Goal: Task Accomplishment & Management: Complete application form

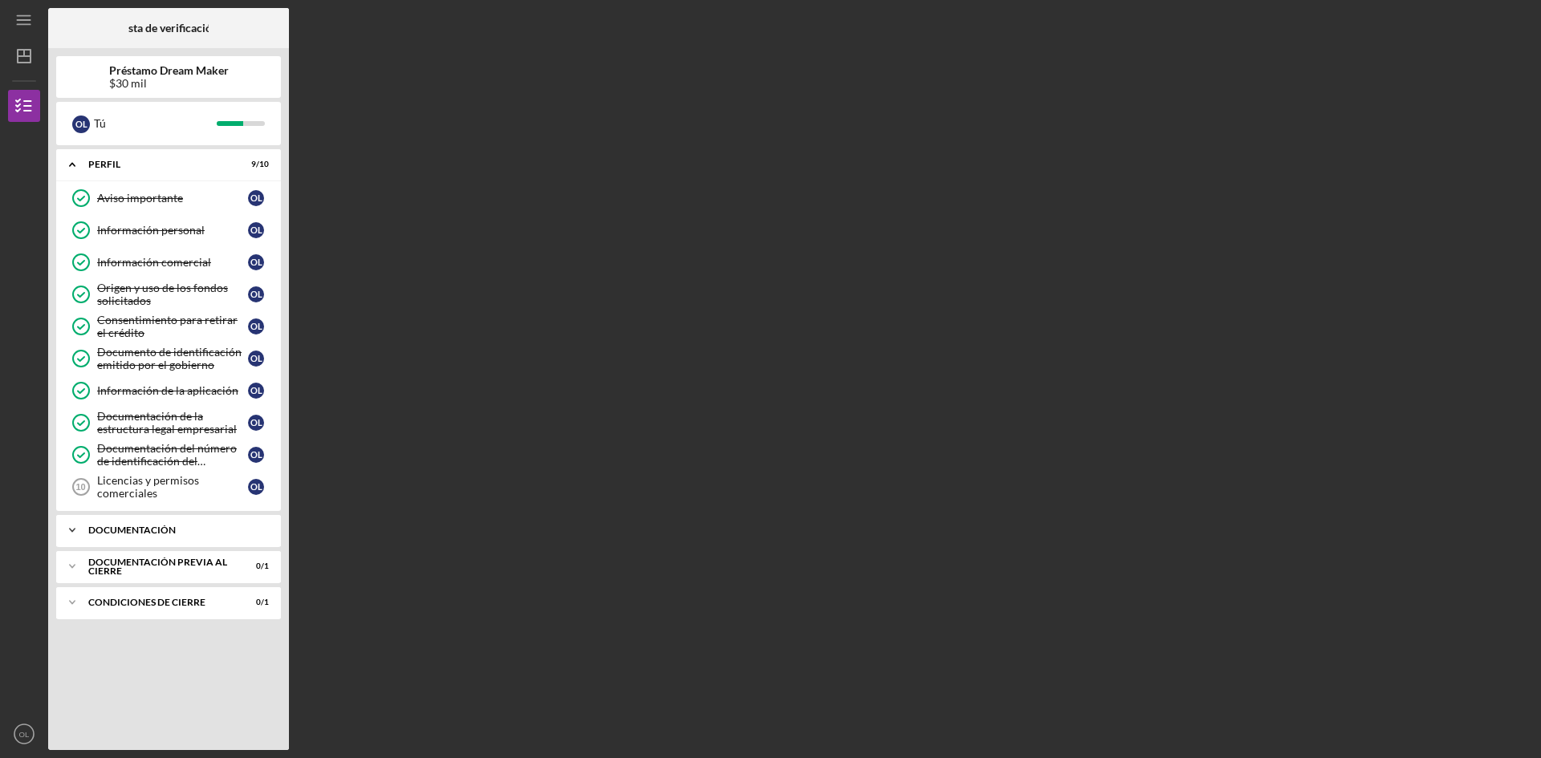
click at [72, 531] on polyline at bounding box center [72, 530] width 5 height 3
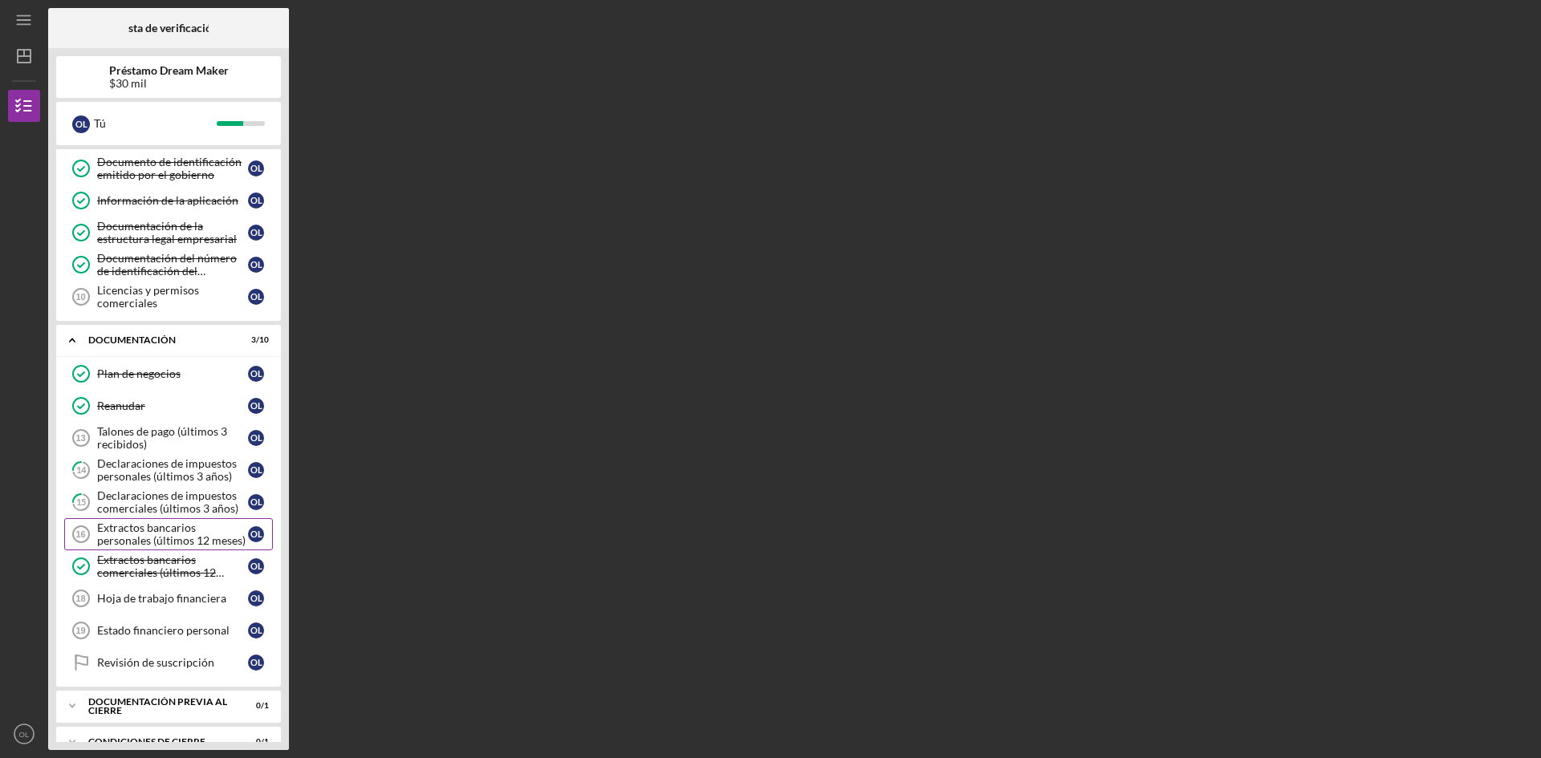
scroll to position [215, 0]
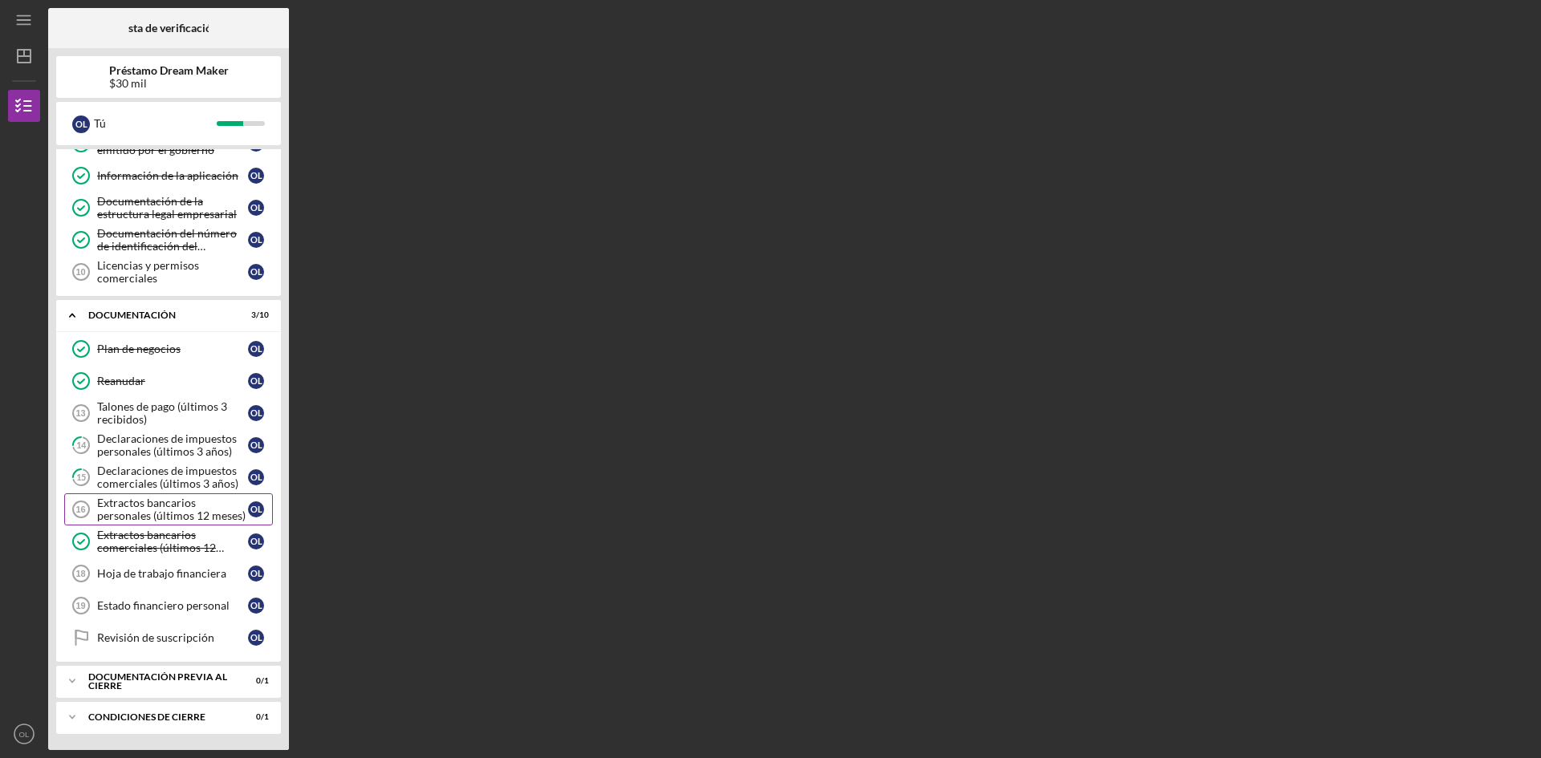
click at [156, 510] on font "Extractos bancarios personales (últimos 12 meses)" at bounding box center [171, 509] width 148 height 26
